Goal: Navigation & Orientation: Find specific page/section

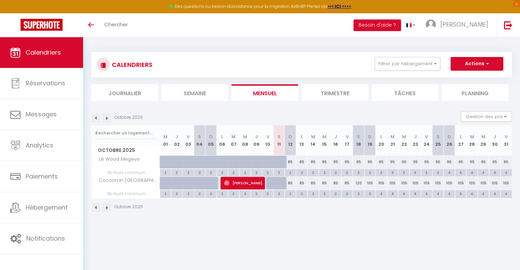
click at [109, 119] on img at bounding box center [107, 118] width 8 height 8
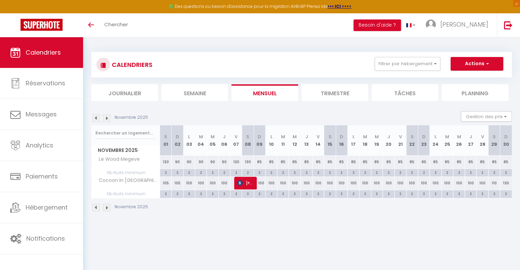
click at [109, 119] on img at bounding box center [107, 118] width 8 height 8
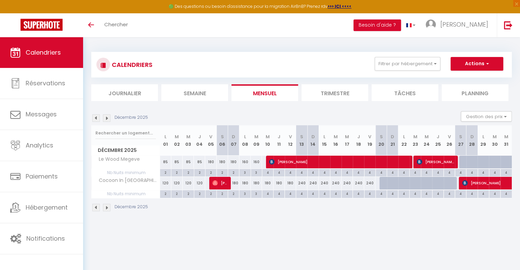
click at [96, 117] on img at bounding box center [96, 118] width 8 height 8
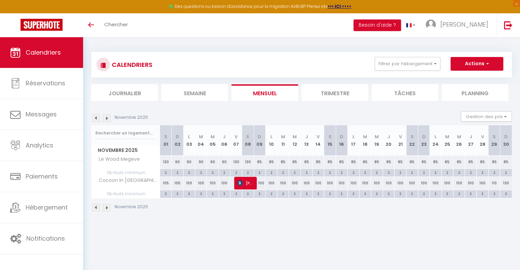
click at [106, 121] on img at bounding box center [107, 118] width 8 height 8
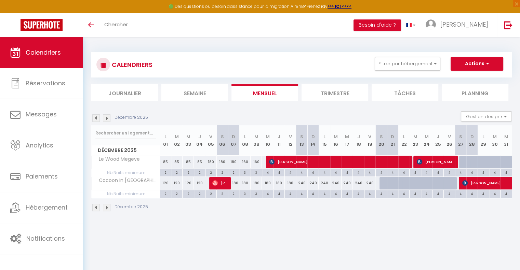
click at [106, 121] on img at bounding box center [107, 118] width 8 height 8
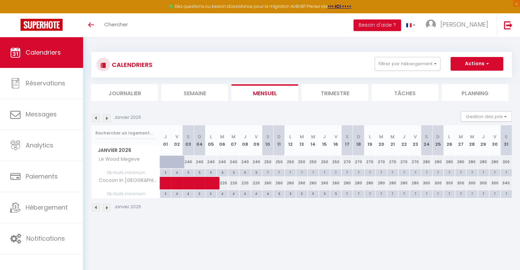
click at [96, 119] on img at bounding box center [96, 118] width 8 height 8
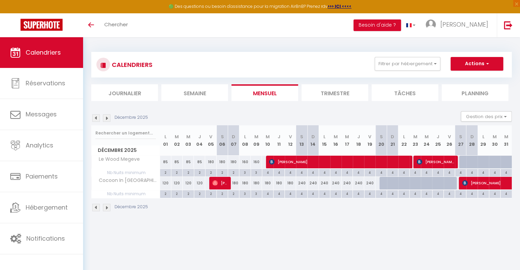
click at [107, 117] on img at bounding box center [107, 118] width 8 height 8
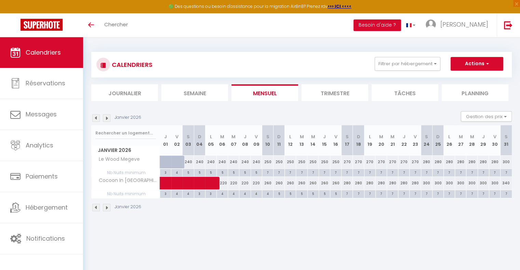
click at [107, 117] on img at bounding box center [107, 118] width 8 height 8
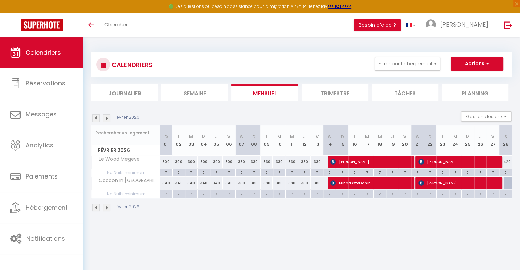
click at [107, 117] on img at bounding box center [107, 118] width 8 height 8
